Goal: Task Accomplishment & Management: Complete application form

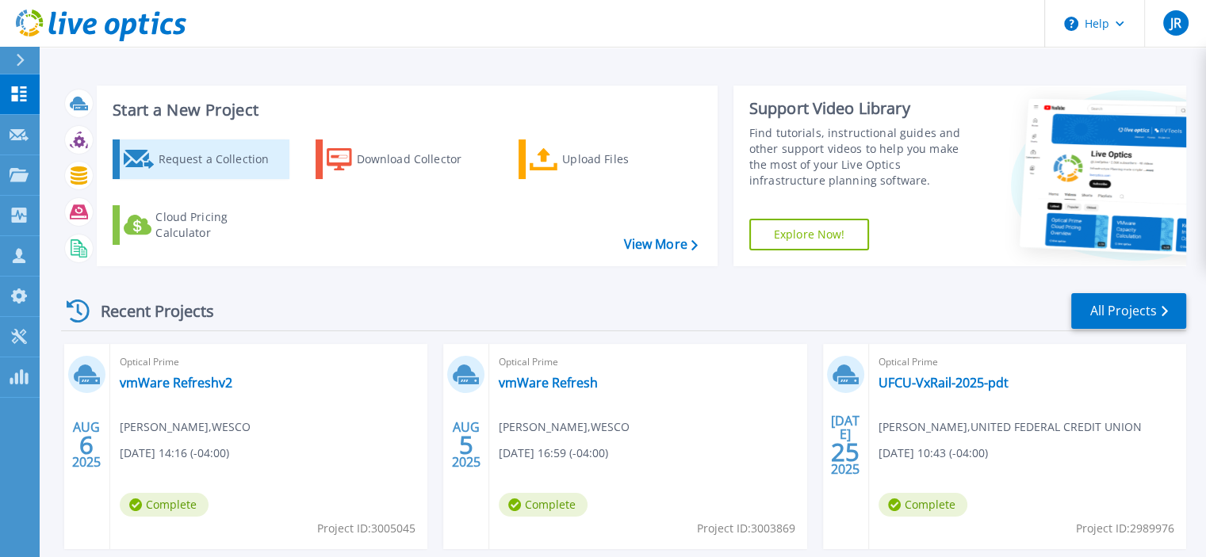
click at [224, 159] on div "Request a Collection" at bounding box center [221, 160] width 127 height 32
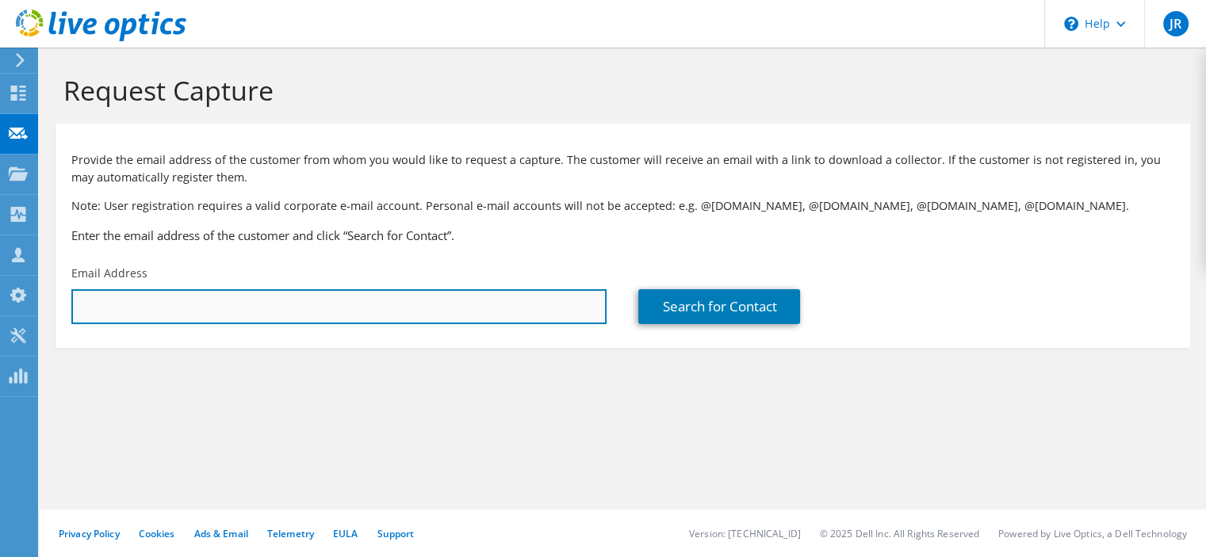
click at [124, 306] on input "text" at bounding box center [338, 306] width 535 height 35
paste input "josh@remc1.org"
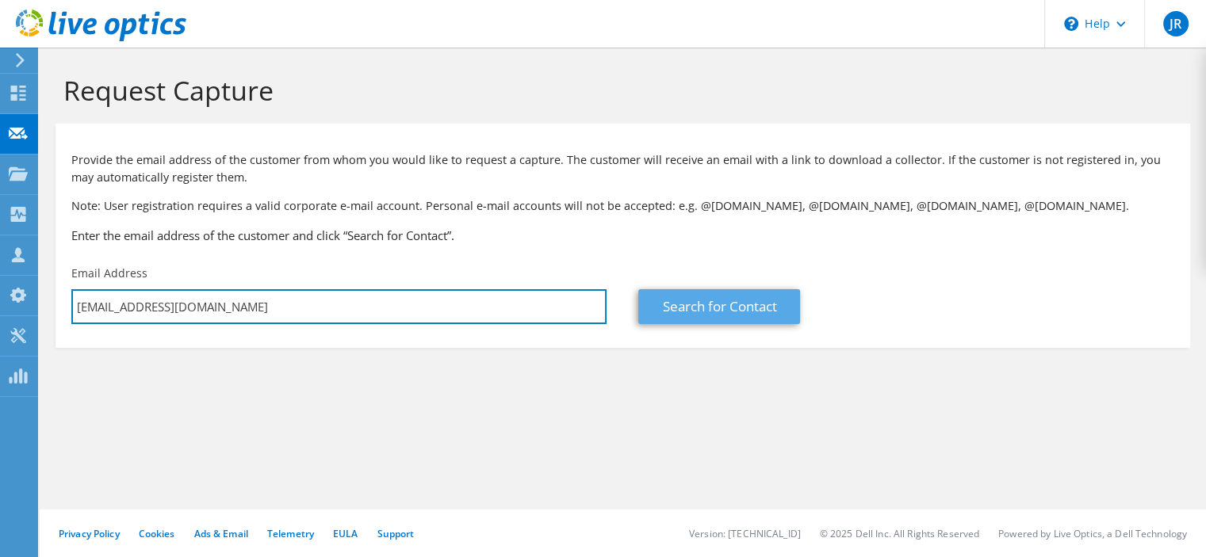
type input "josh@remc1.org"
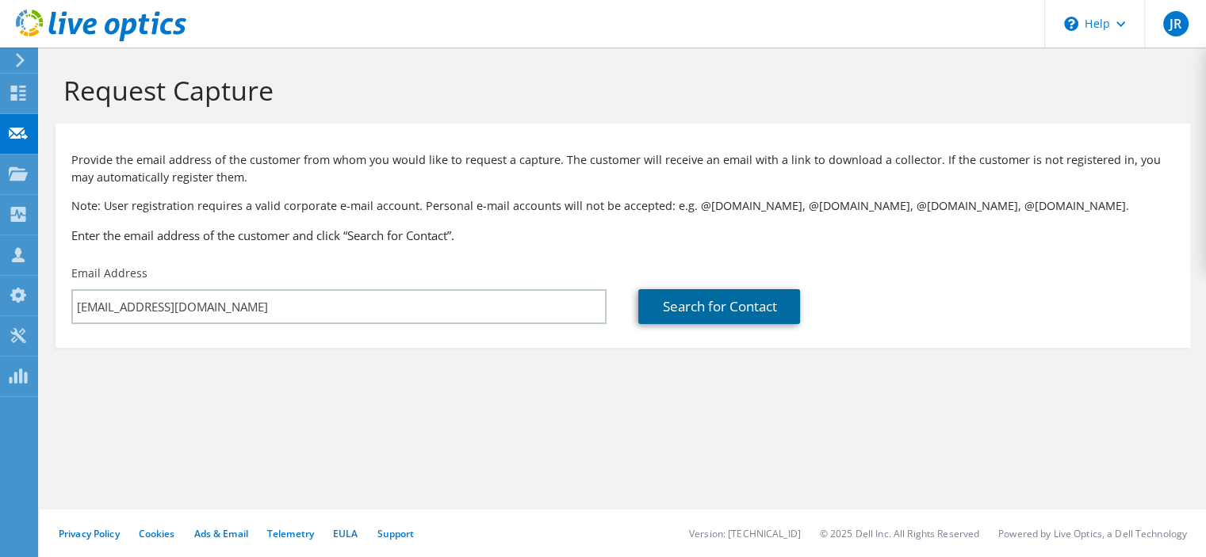
click at [706, 309] on link "Search for Contact" at bounding box center [719, 306] width 162 height 35
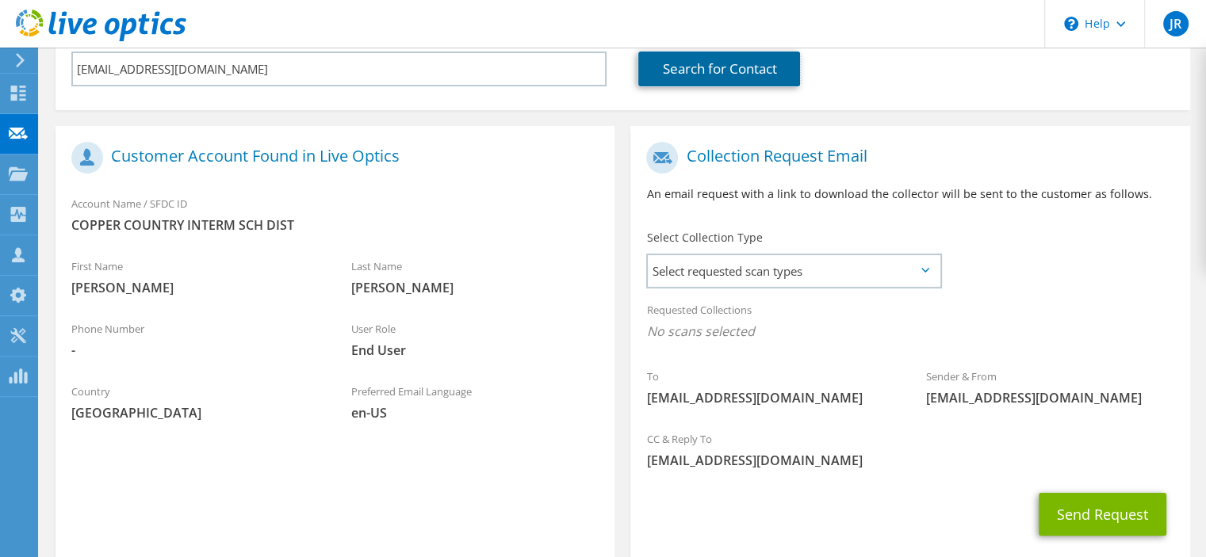
scroll to position [238, 0]
click at [924, 270] on icon at bounding box center [925, 270] width 8 height 5
click at [924, 277] on span "Select requested scan types" at bounding box center [794, 271] width 292 height 32
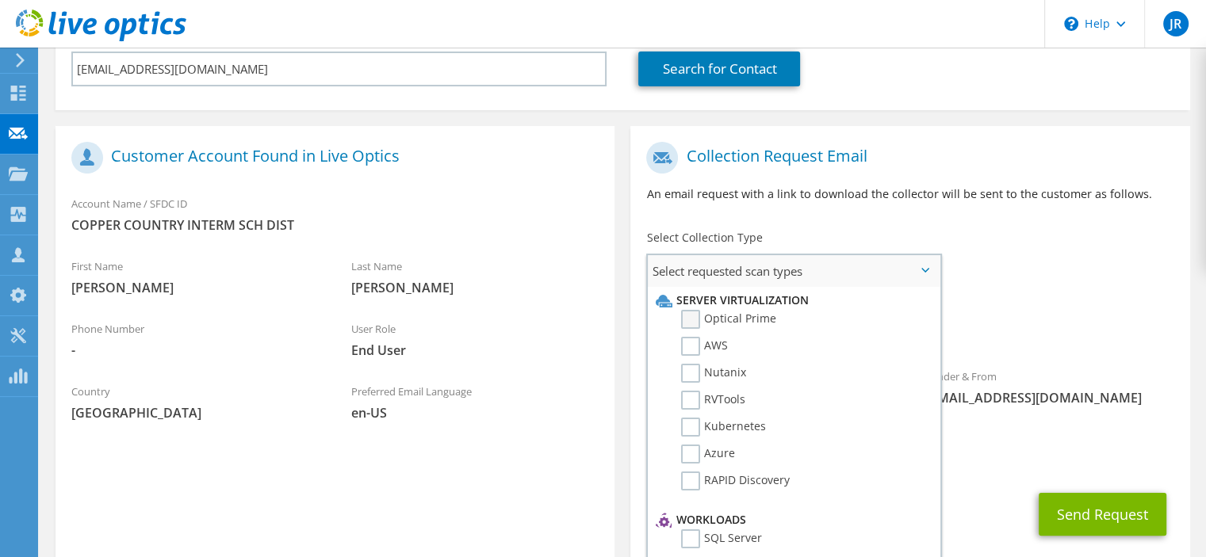
click at [692, 313] on label "Optical Prime" at bounding box center [728, 319] width 95 height 19
click at [0, 0] on input "Optical Prime" at bounding box center [0, 0] width 0 height 0
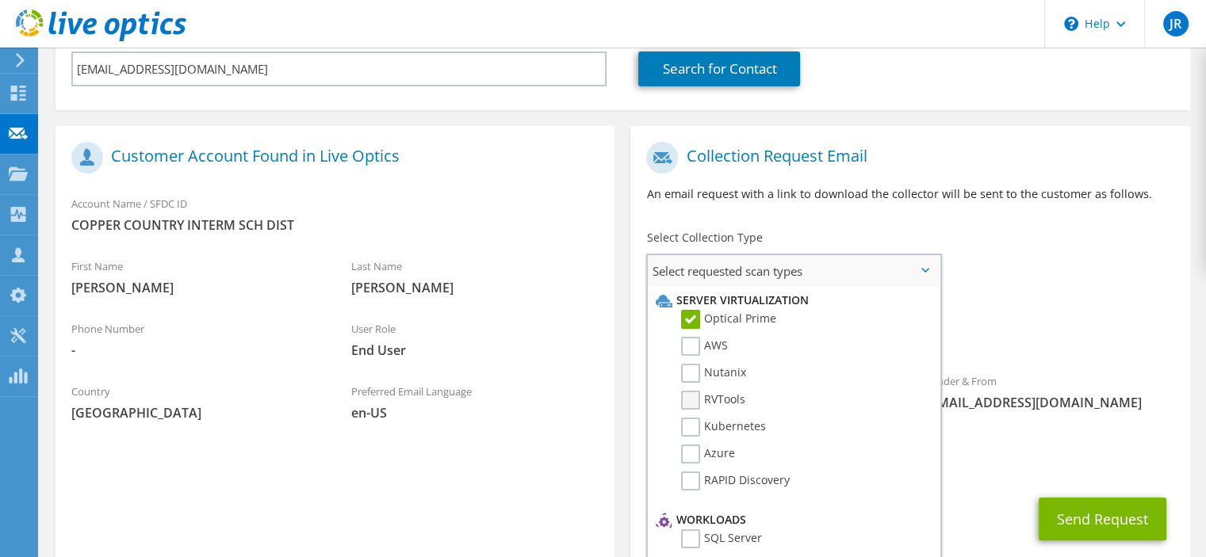
click at [692, 398] on label "RVTools" at bounding box center [713, 400] width 64 height 19
click at [0, 0] on input "RVTools" at bounding box center [0, 0] width 0 height 0
click at [979, 436] on div "CC & Reply To [EMAIL_ADDRESS][DOMAIN_NAME]" at bounding box center [909, 454] width 559 height 55
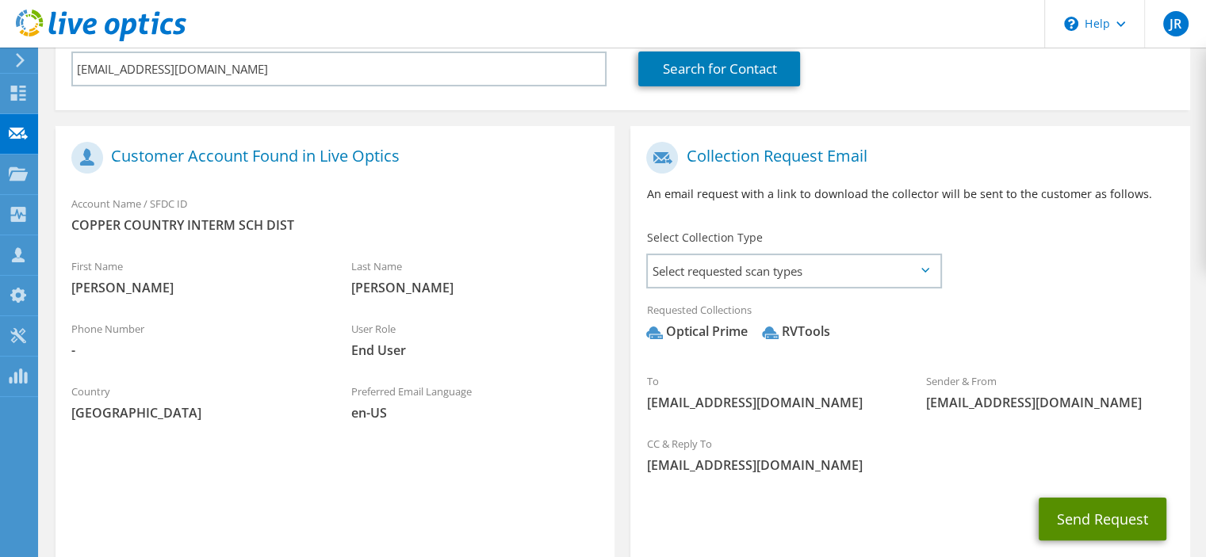
click at [1079, 521] on button "Send Request" at bounding box center [1103, 519] width 128 height 43
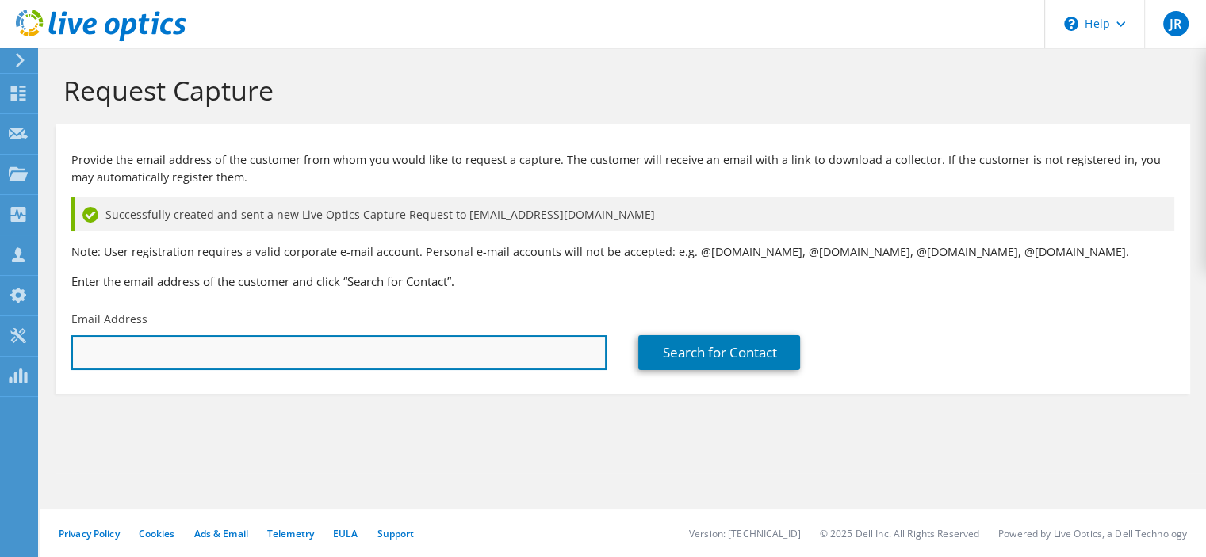
click at [142, 353] on input "text" at bounding box center [338, 352] width 535 height 35
paste input "dsargent@remc1.org"
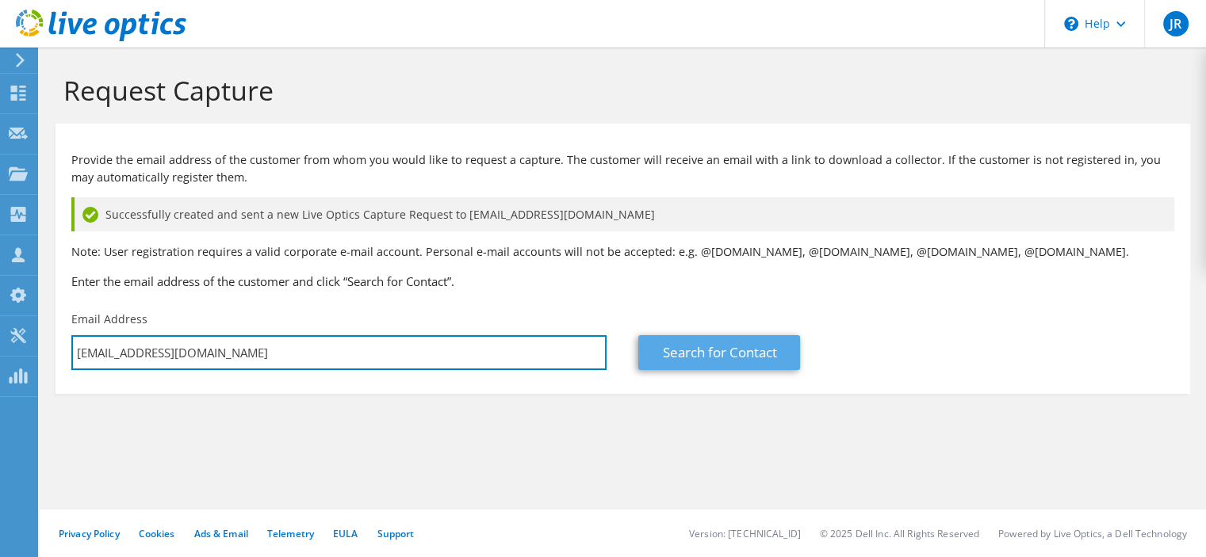
type input "dsargent@remc1.org"
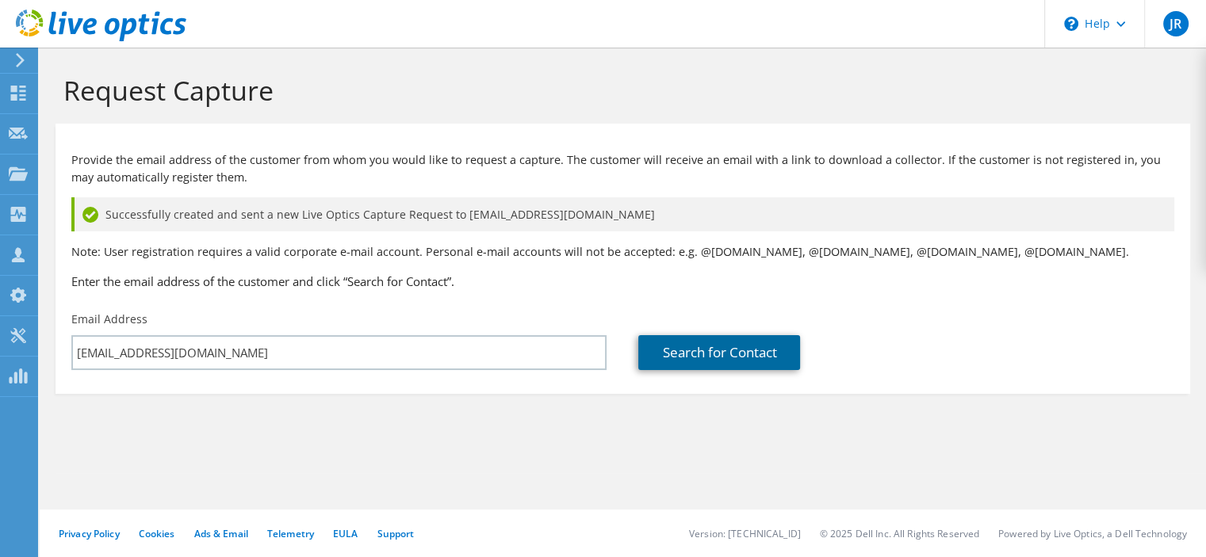
click at [691, 351] on link "Search for Contact" at bounding box center [719, 352] width 162 height 35
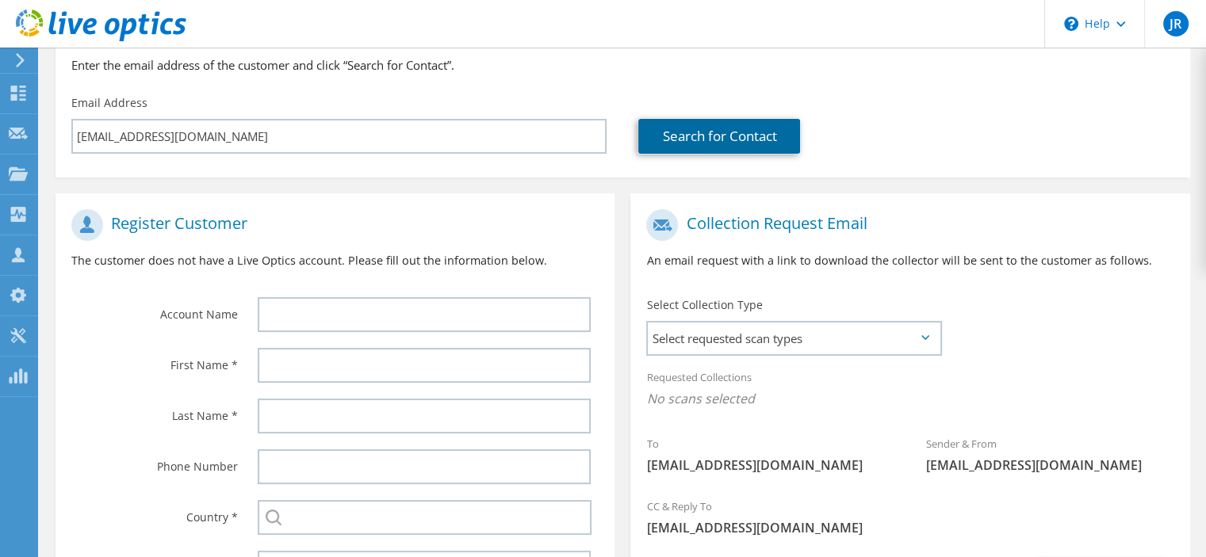
scroll to position [216, 0]
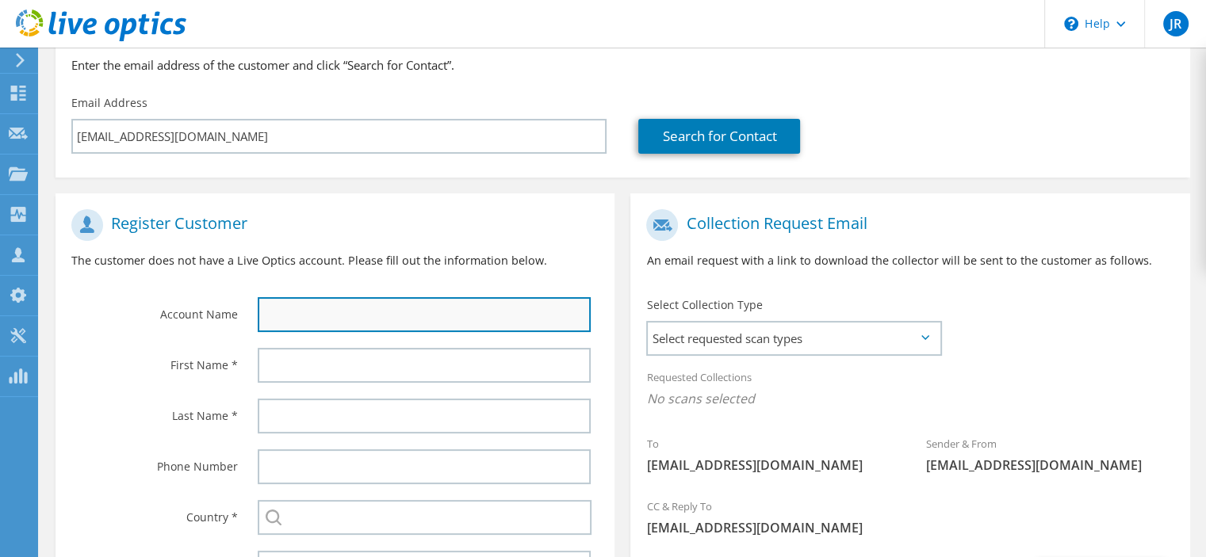
click at [344, 316] on input "text" at bounding box center [424, 314] width 333 height 35
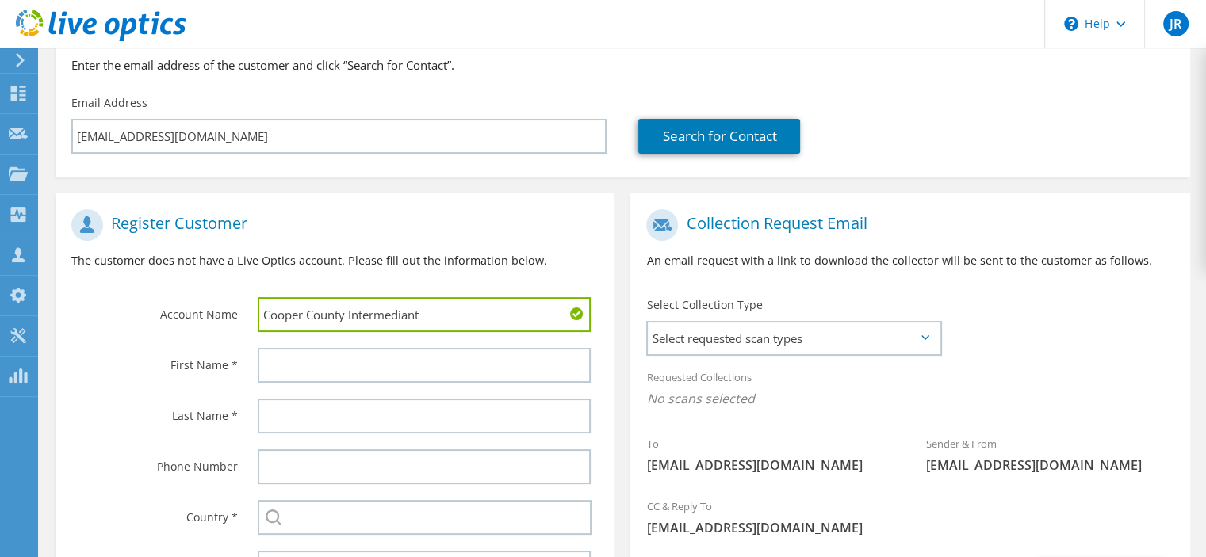
click at [394, 316] on input "Cooper County Intermediant" at bounding box center [424, 314] width 333 height 35
drag, startPoint x: 431, startPoint y: 318, endPoint x: 259, endPoint y: 324, distance: 171.4
click at [259, 324] on input "Cooper County Intermediate" at bounding box center [424, 314] width 333 height 35
paste input "OPPER COUNTRY INTERM SCH DIST"
type input "COPPER COUNTRY INTERM SCH DIST"
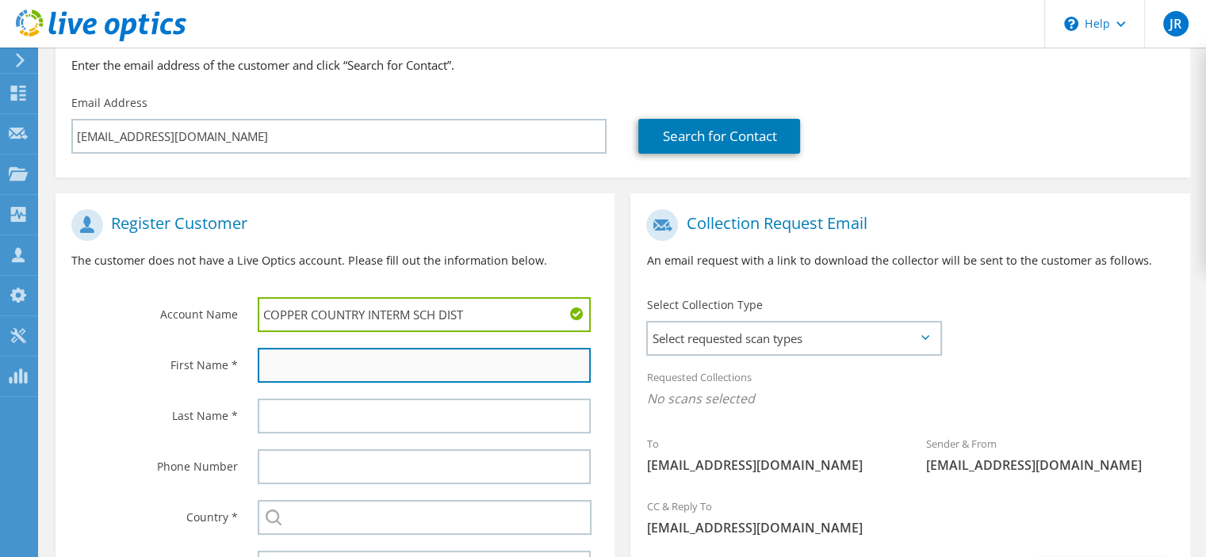
click at [333, 366] on input "text" at bounding box center [424, 365] width 333 height 35
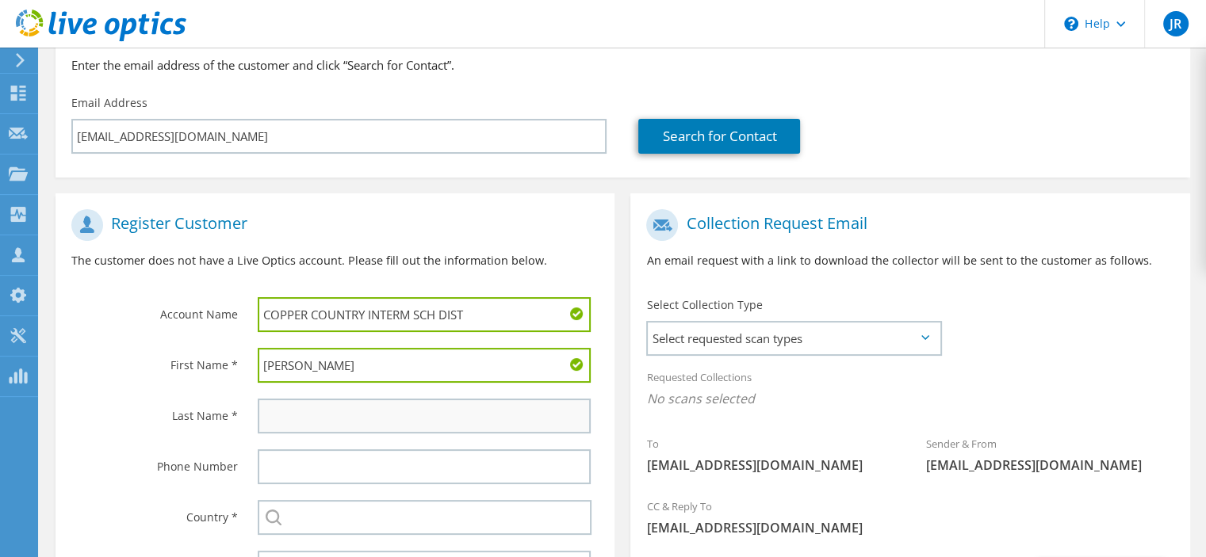
type input "Doug"
click at [295, 419] on input "text" at bounding box center [424, 416] width 333 height 35
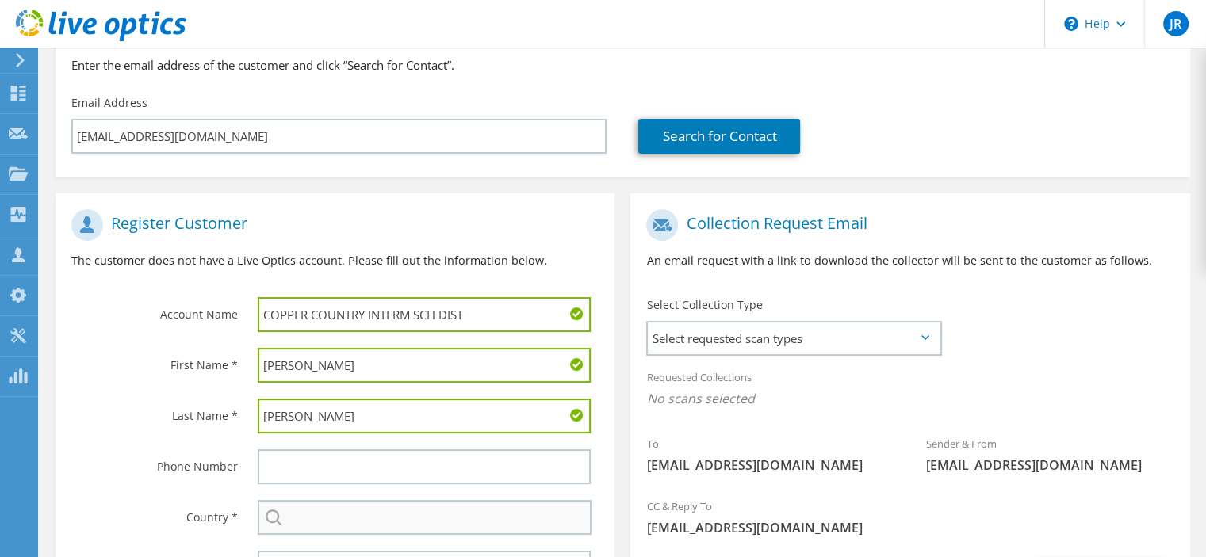
type input "Sargent"
click at [342, 523] on input "text" at bounding box center [425, 517] width 334 height 35
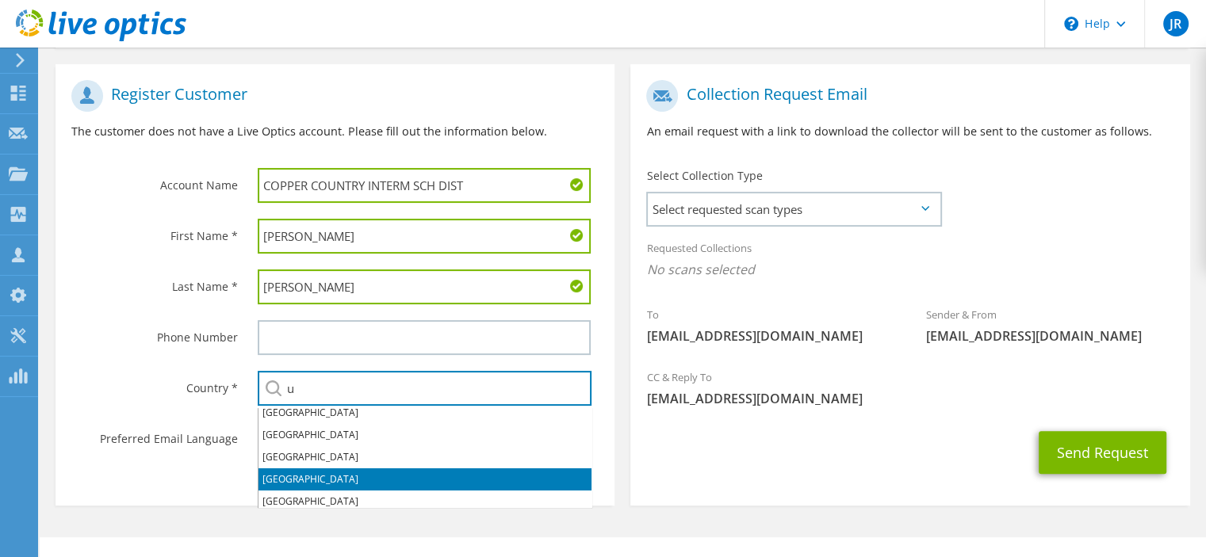
scroll to position [87, 0]
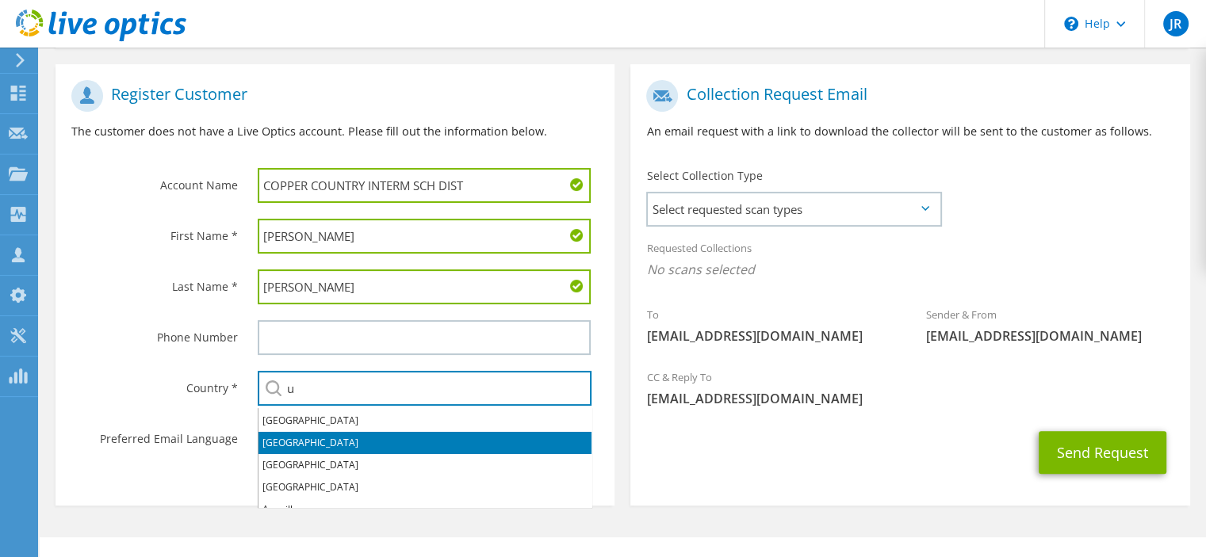
click at [446, 444] on li "[GEOGRAPHIC_DATA]" at bounding box center [424, 443] width 333 height 22
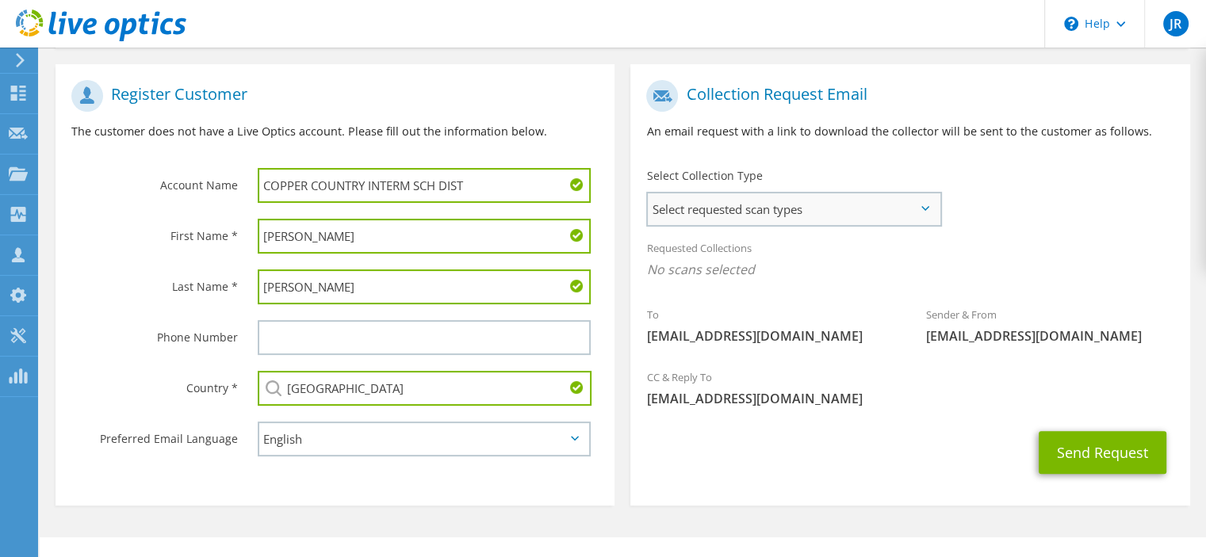
type input "[GEOGRAPHIC_DATA]"
click at [920, 212] on span "Select requested scan types" at bounding box center [794, 209] width 292 height 32
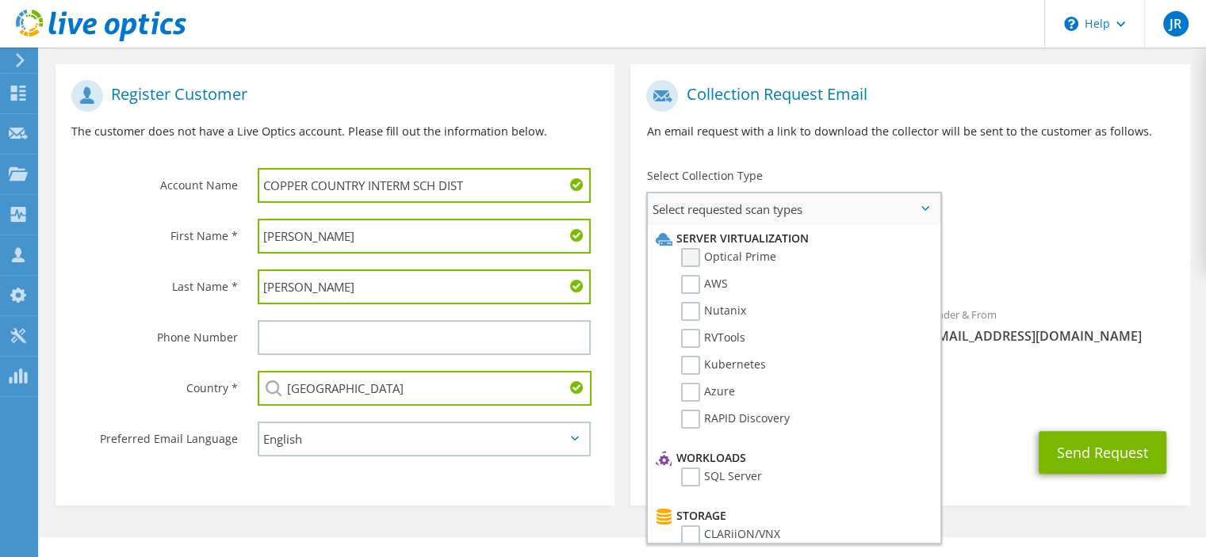
click at [693, 257] on label "Optical Prime" at bounding box center [728, 257] width 95 height 19
click at [0, 0] on input "Optical Prime" at bounding box center [0, 0] width 0 height 0
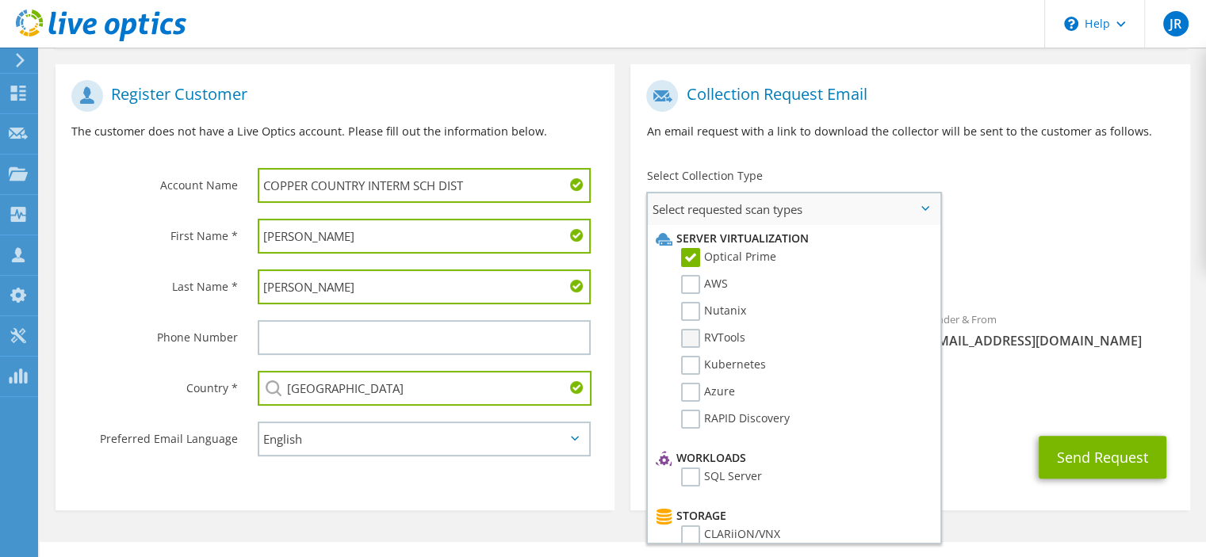
click at [691, 342] on label "RVTools" at bounding box center [713, 338] width 64 height 19
click at [0, 0] on input "RVTools" at bounding box center [0, 0] width 0 height 0
click at [1009, 416] on div "CC & Reply To riouxj@peopledriven.com" at bounding box center [909, 392] width 559 height 55
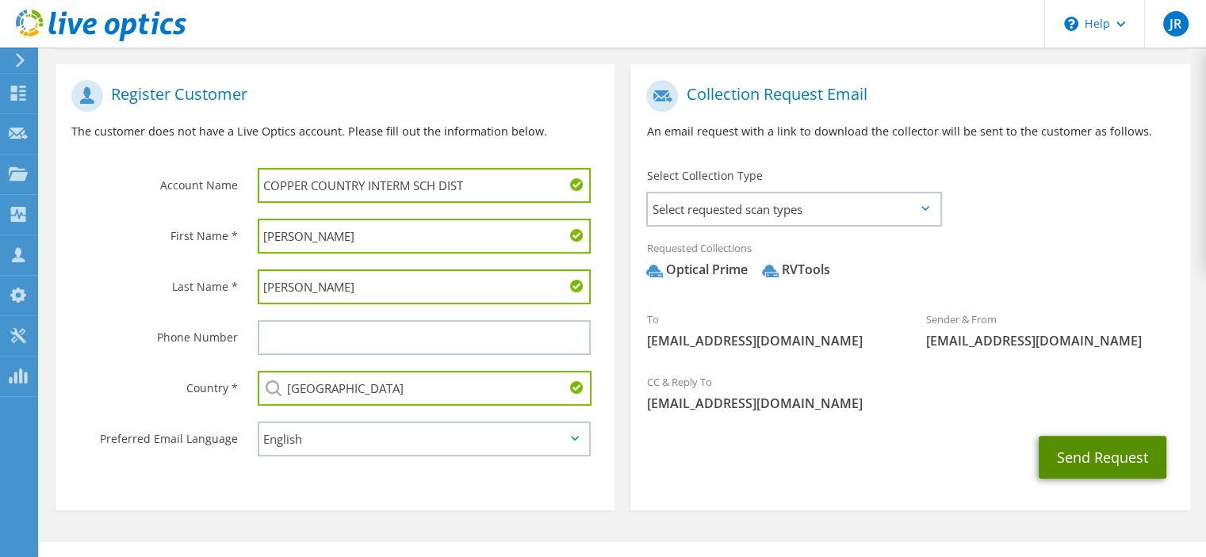
click at [1085, 461] on button "Send Request" at bounding box center [1103, 457] width 128 height 43
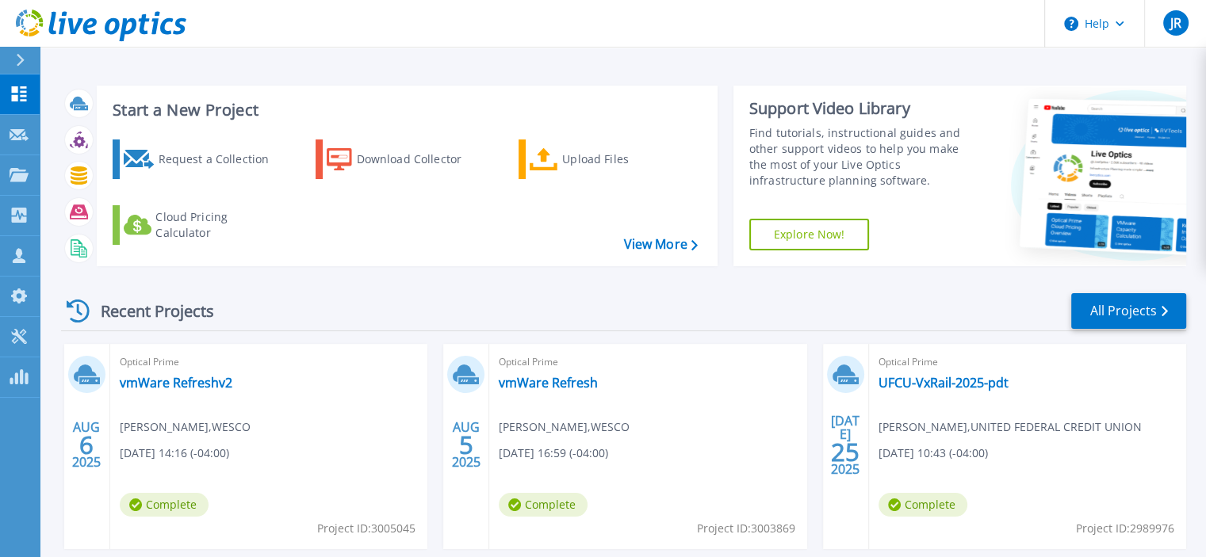
click at [564, 263] on div "Start a New Project Request a Collection Download Collector Upload Files Cloud …" at bounding box center [407, 176] width 621 height 181
click at [235, 166] on div "Request a Collection" at bounding box center [221, 160] width 127 height 32
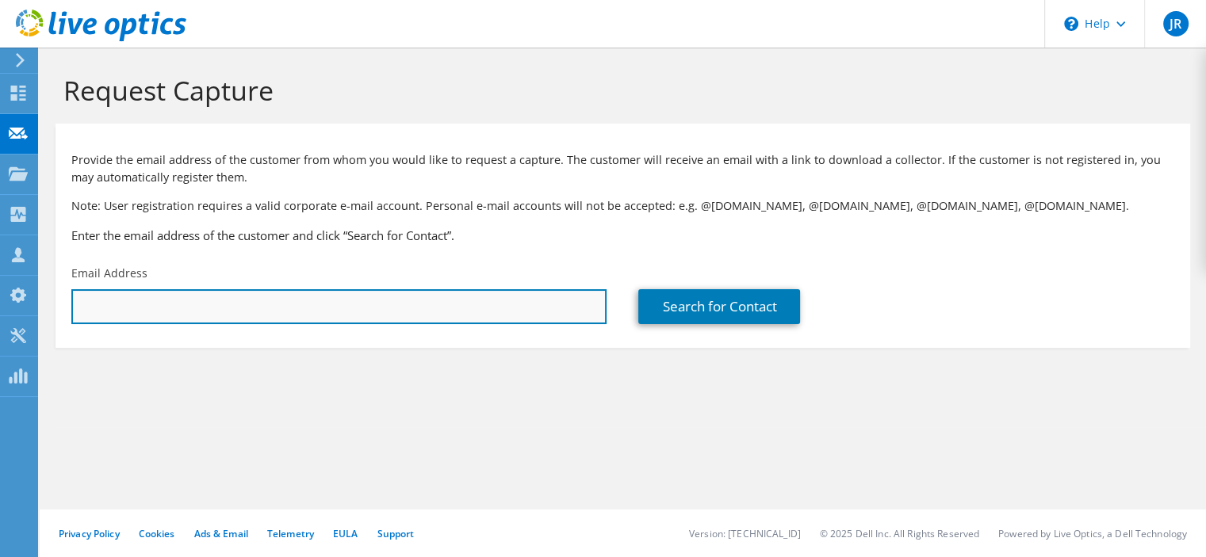
click at [169, 310] on input "text" at bounding box center [338, 306] width 535 height 35
paste input "[EMAIL_ADDRESS][DOMAIN_NAME]"
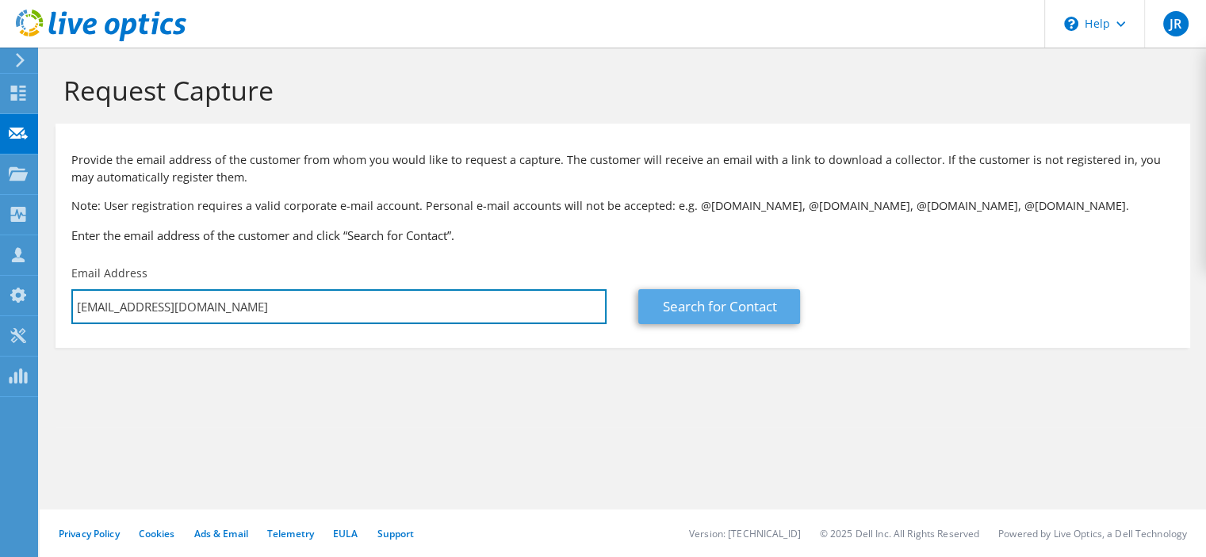
type input "[EMAIL_ADDRESS][DOMAIN_NAME]"
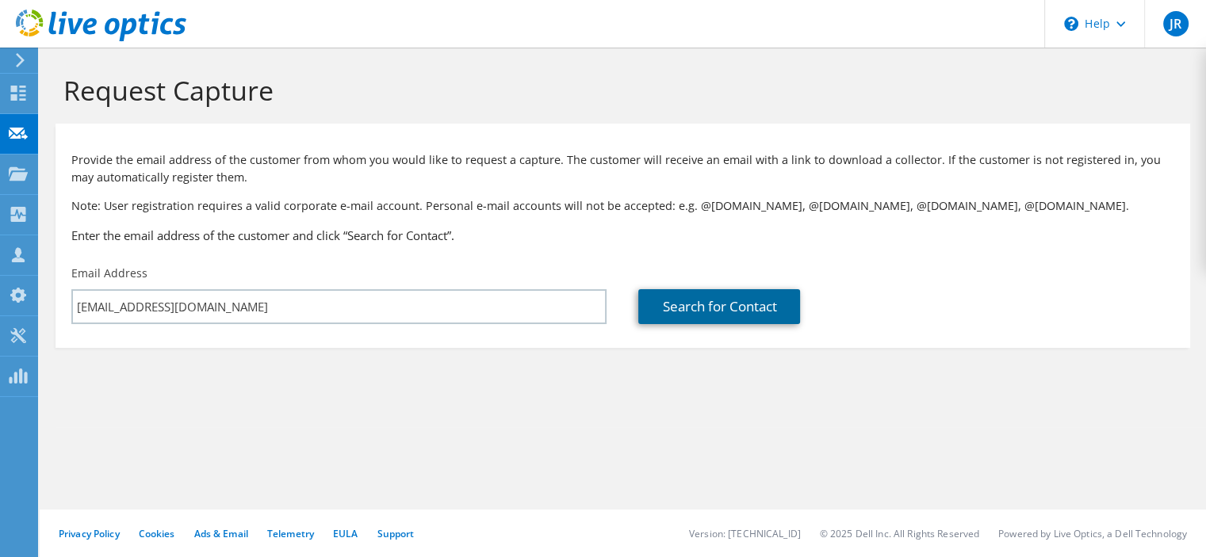
click at [703, 308] on link "Search for Contact" at bounding box center [719, 306] width 162 height 35
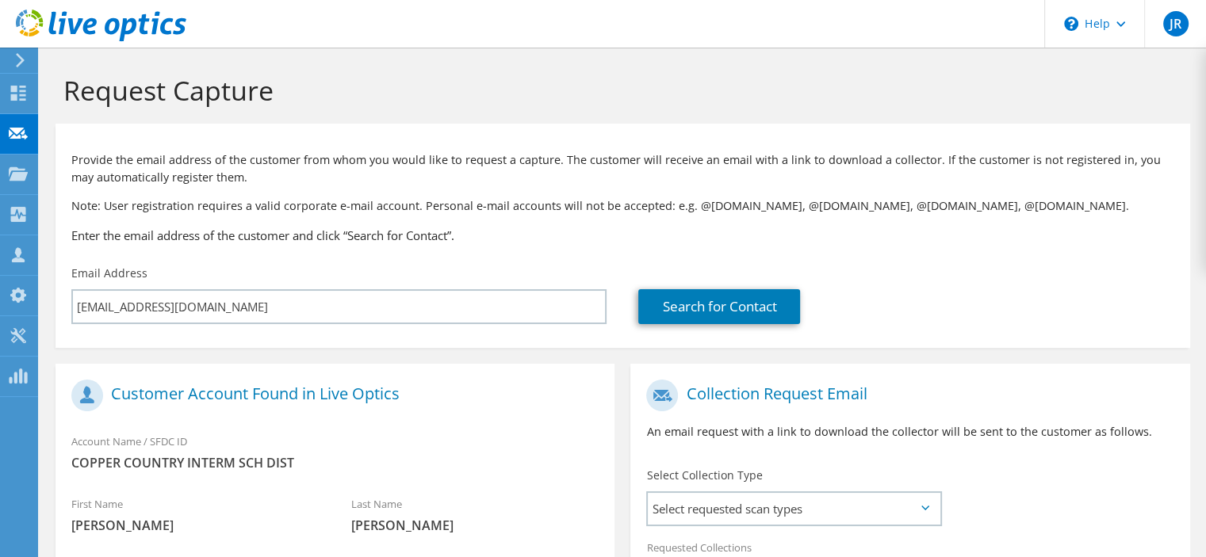
click at [294, 464] on span "COPPER COUNTRY INTERM SCH DIST" at bounding box center [334, 462] width 527 height 17
drag, startPoint x: 292, startPoint y: 464, endPoint x: 69, endPoint y: 465, distance: 222.8
click at [69, 465] on div "Account Name / SFDC ID COPPER COUNTRY INTERM SCH DIST" at bounding box center [334, 452] width 559 height 55
copy span "COPPER COUNTRY INTERM SCH DIST"
